Goal: Navigation & Orientation: Find specific page/section

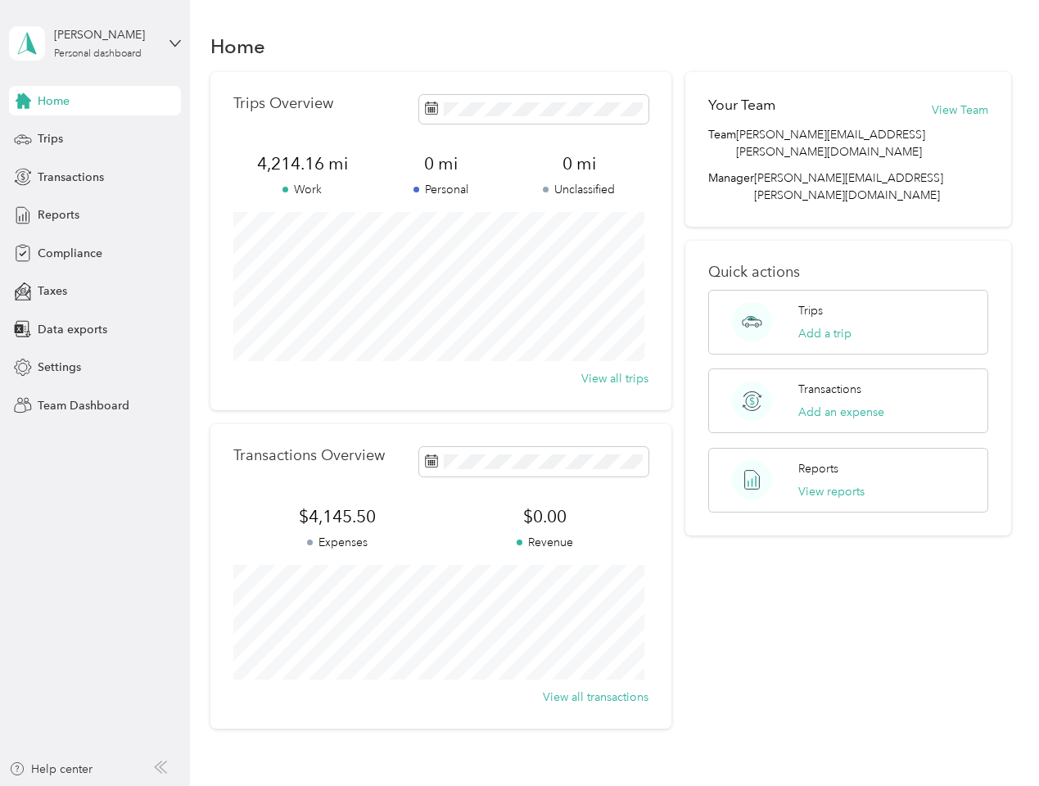
click at [519, 393] on div "Trips Overview 4,214.16 mi Work 0 mi Personal 0 mi Unclassified View all trips" at bounding box center [440, 241] width 461 height 338
click at [95, 43] on div "[PERSON_NAME]" at bounding box center [105, 34] width 102 height 17
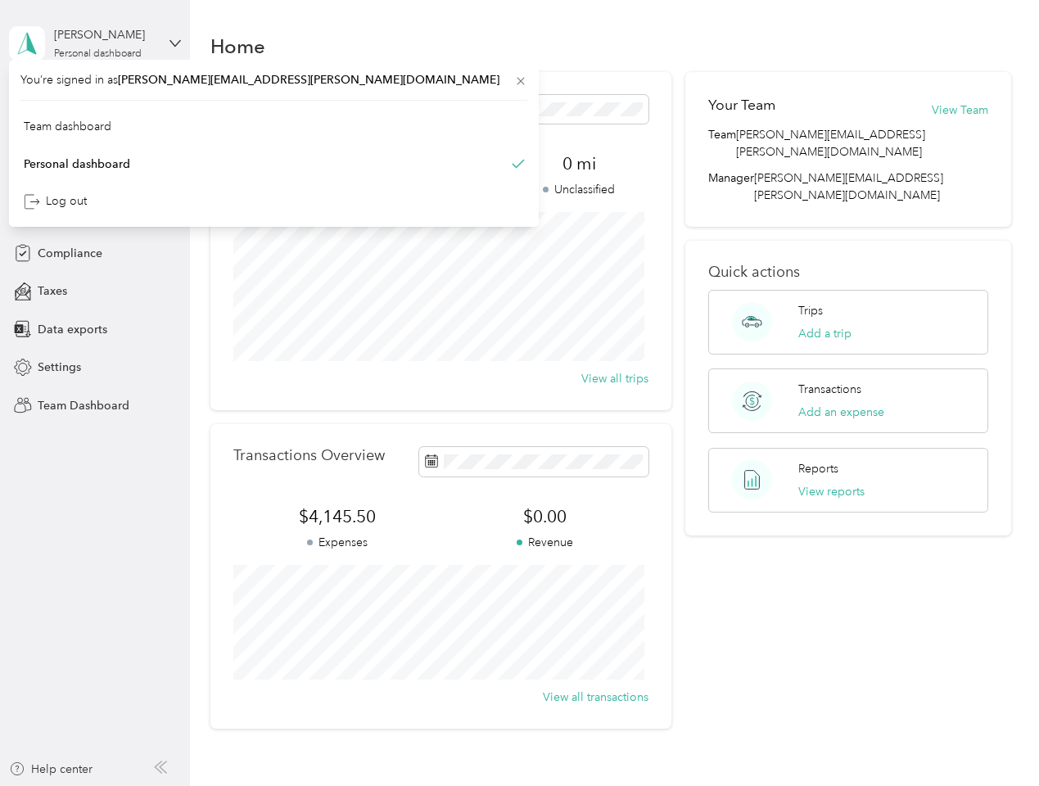
click at [95, 101] on div "You’re signed in as [PERSON_NAME][EMAIL_ADDRESS][PERSON_NAME][DOMAIN_NAME] Team…" at bounding box center [274, 143] width 530 height 167
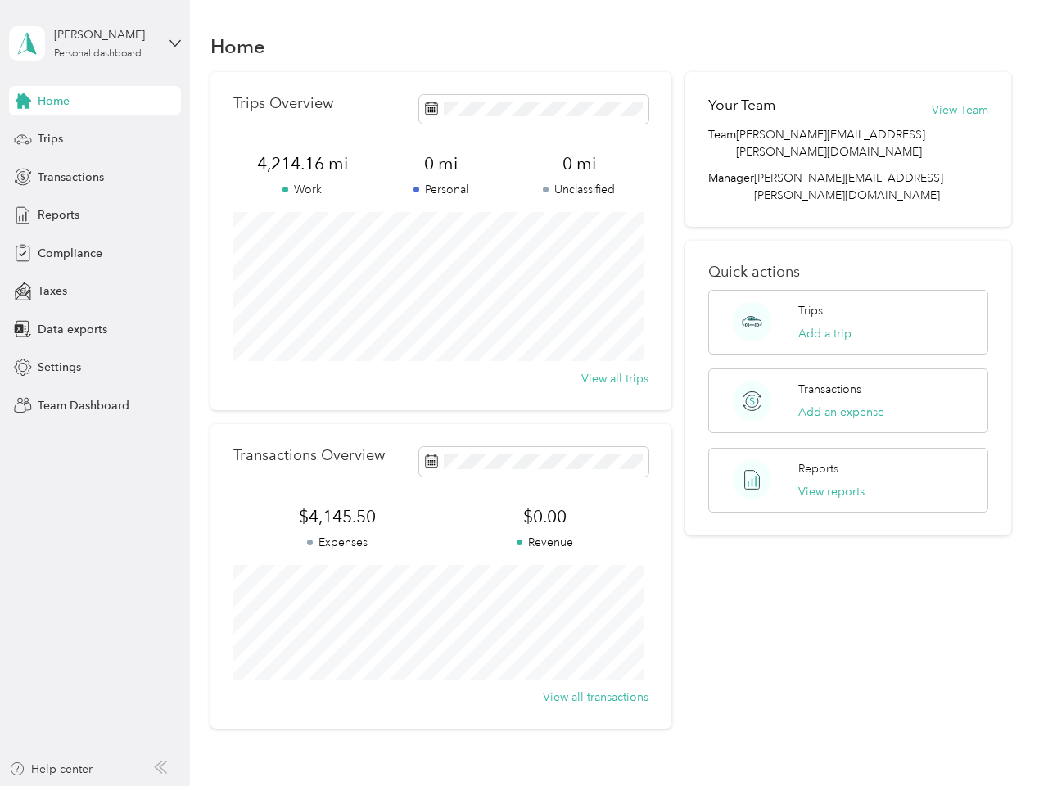
click at [23, 101] on div "You’re signed in as [PERSON_NAME][EMAIL_ADDRESS][PERSON_NAME][DOMAIN_NAME] Team…" at bounding box center [274, 143] width 530 height 167
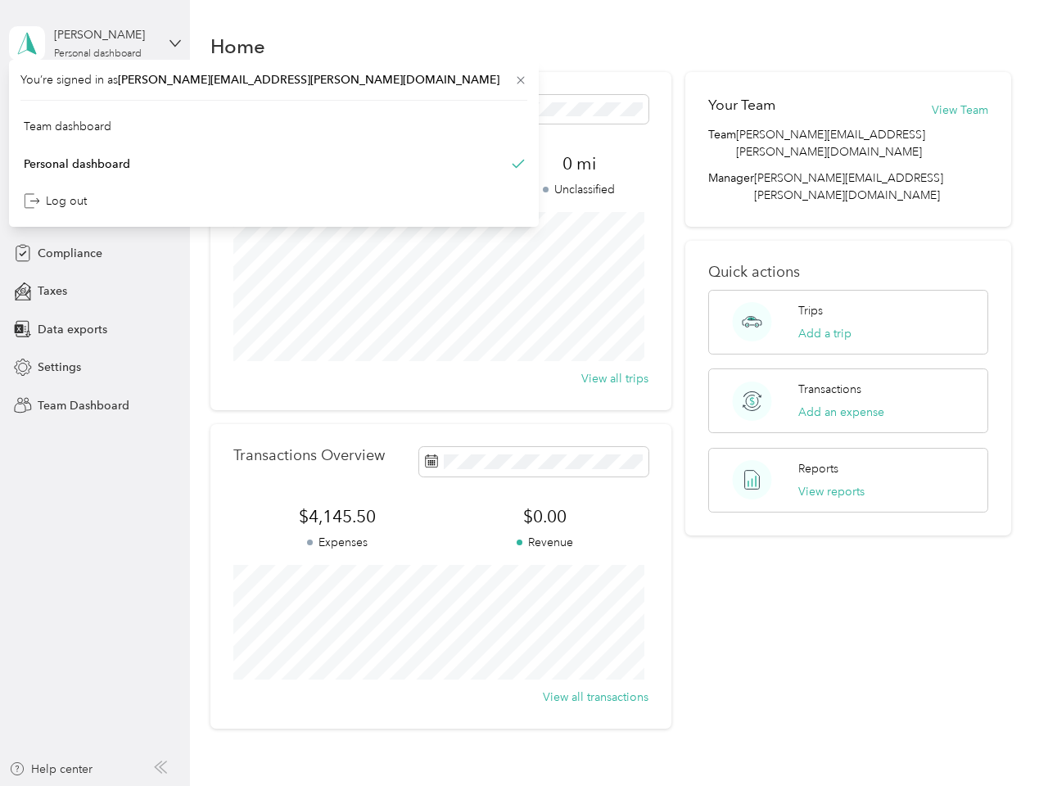
click at [95, 139] on div "Trips" at bounding box center [95, 138] width 172 height 29
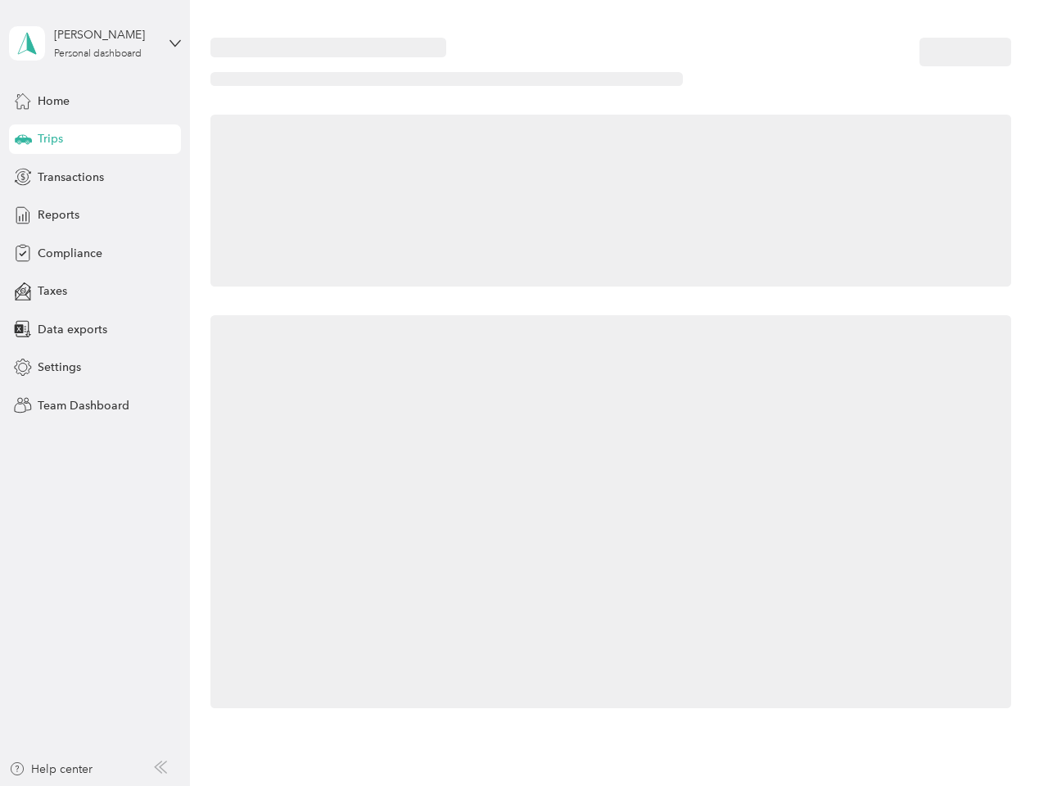
click at [23, 139] on icon at bounding box center [23, 138] width 17 height 8
click at [95, 177] on span "Transactions" at bounding box center [71, 177] width 66 height 17
click at [23, 177] on icon at bounding box center [23, 177] width 18 height 18
click at [95, 215] on div "Reports" at bounding box center [95, 215] width 172 height 29
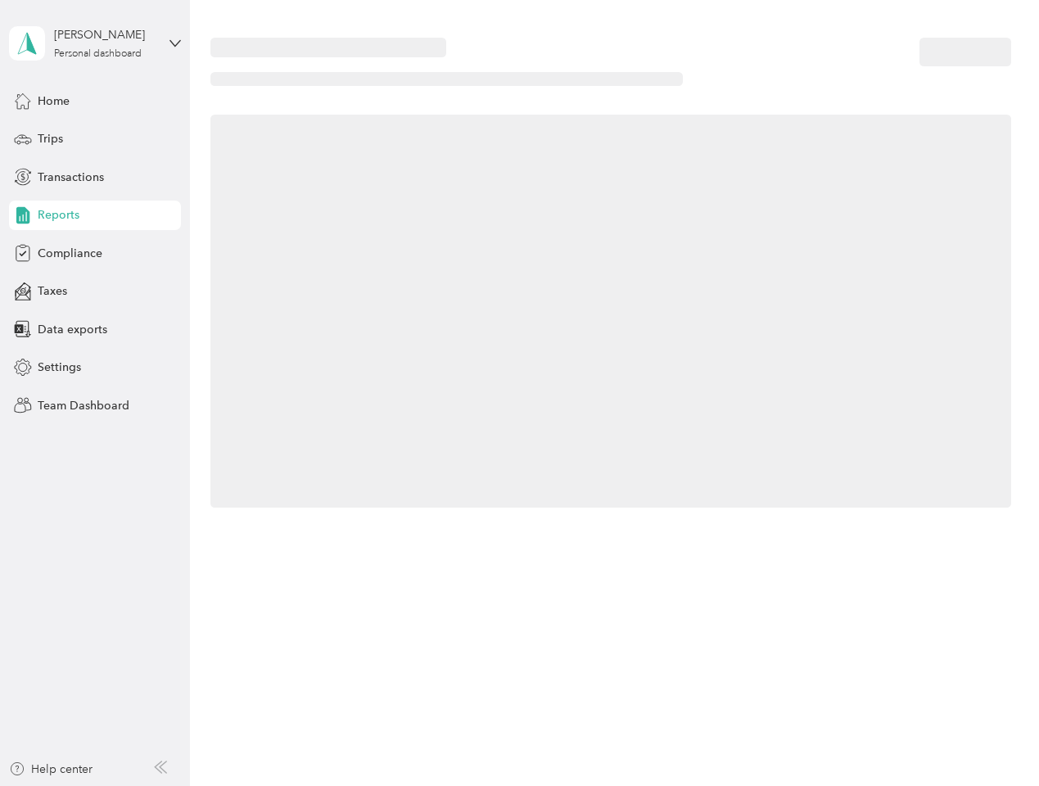
click at [23, 215] on icon at bounding box center [23, 215] width 18 height 18
